Goal: Information Seeking & Learning: Learn about a topic

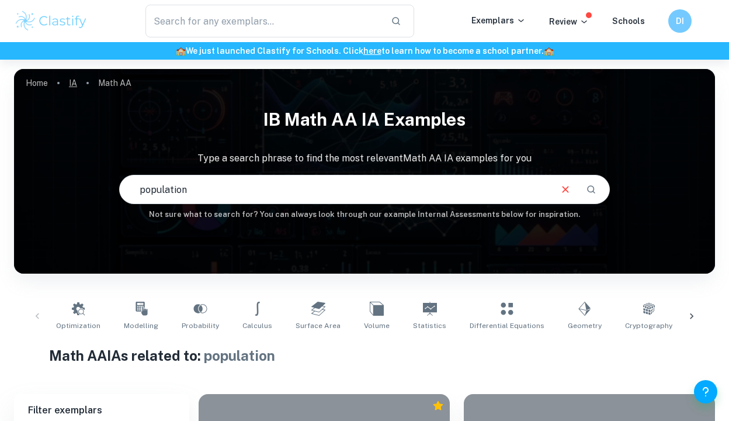
click at [75, 82] on link "IA" at bounding box center [73, 83] width 8 height 16
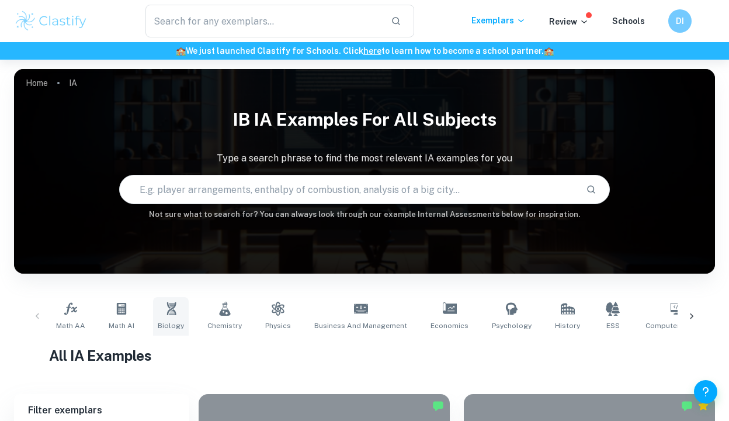
click at [184, 321] on link "Biology" at bounding box center [171, 316] width 36 height 39
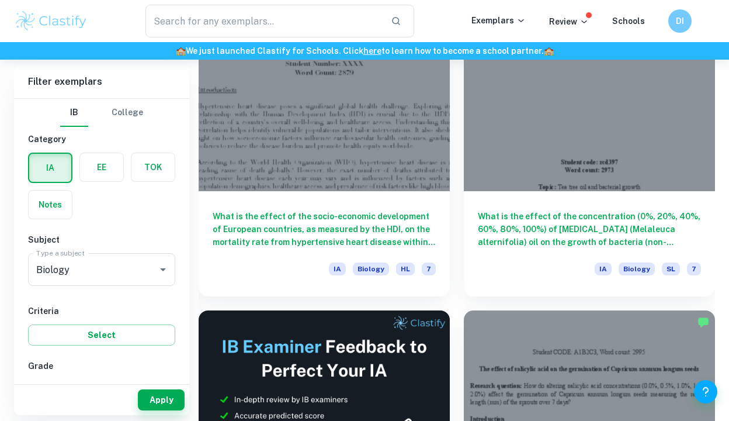
scroll to position [402, 0]
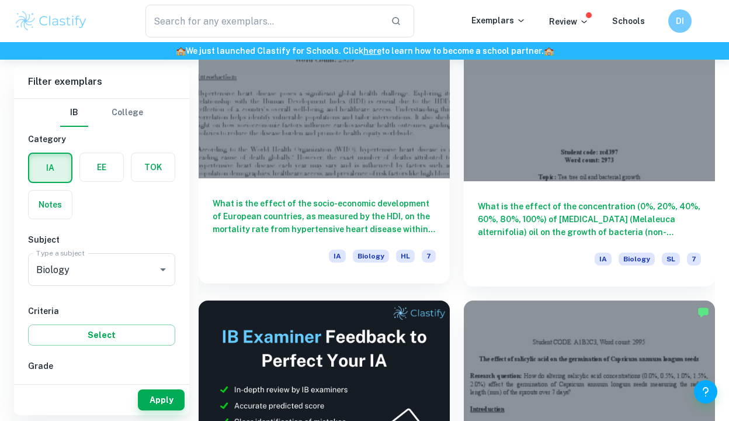
click at [418, 200] on h6 "What is the effect of the socio-economic development of European countries, as …" at bounding box center [324, 216] width 223 height 39
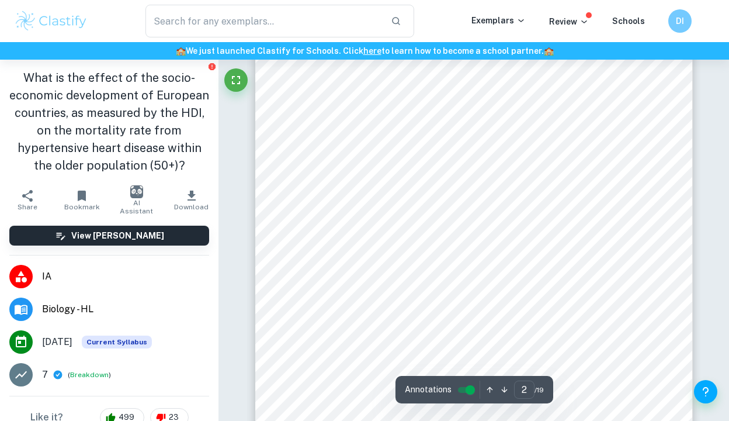
scroll to position [867, 0]
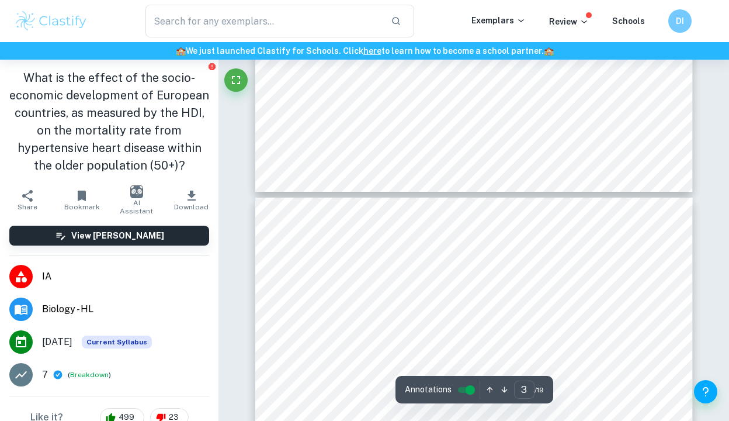
type input "4"
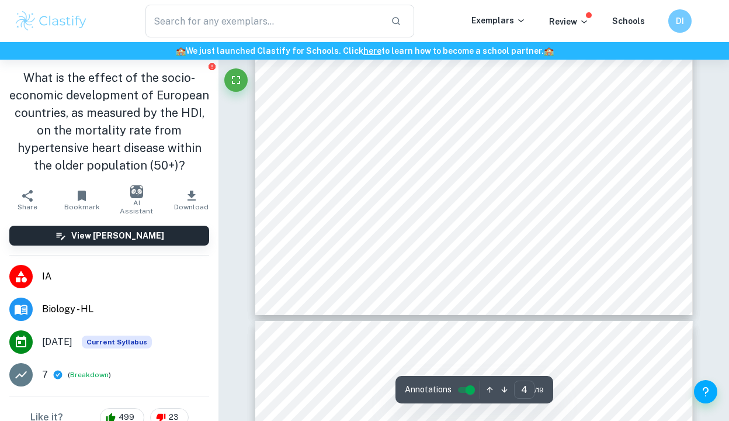
scroll to position [2325, 0]
